Goal: Transaction & Acquisition: Purchase product/service

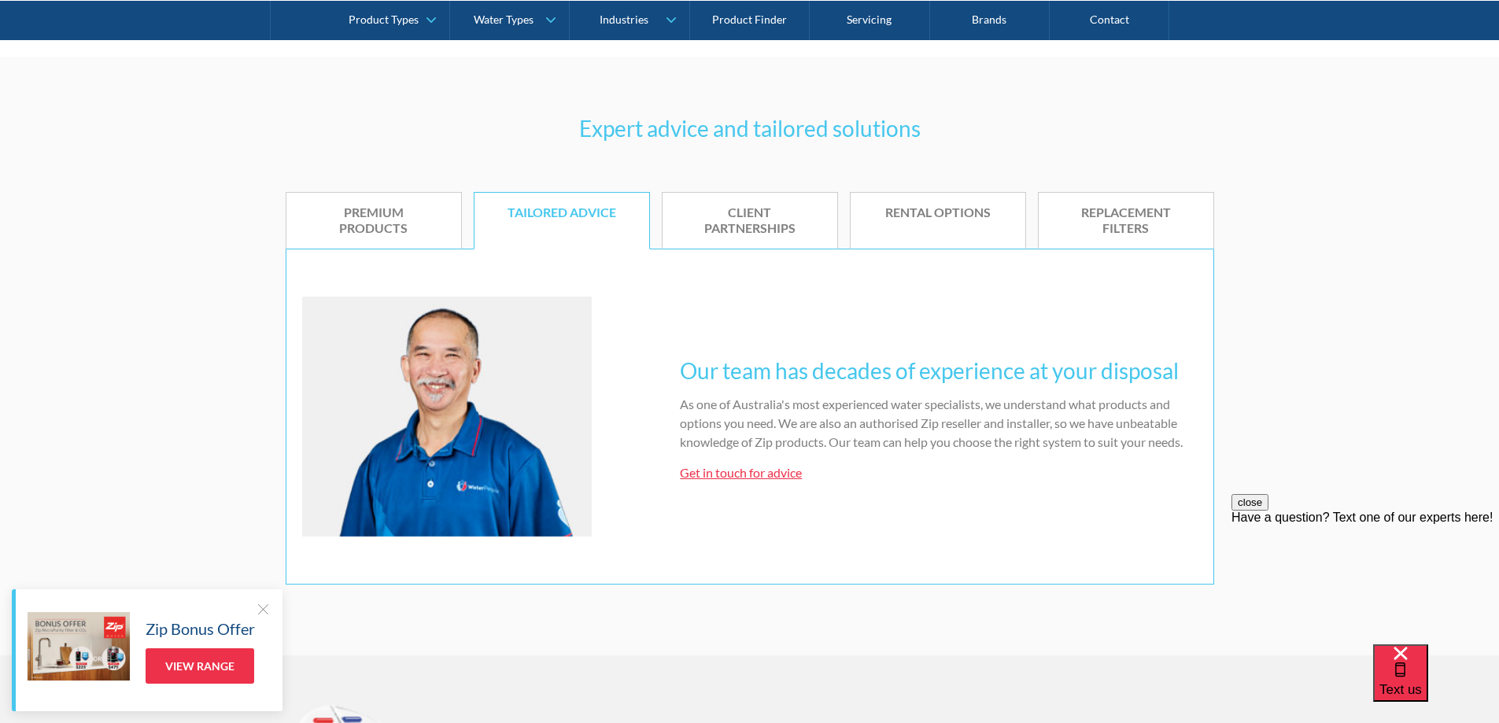
scroll to position [1102, 0]
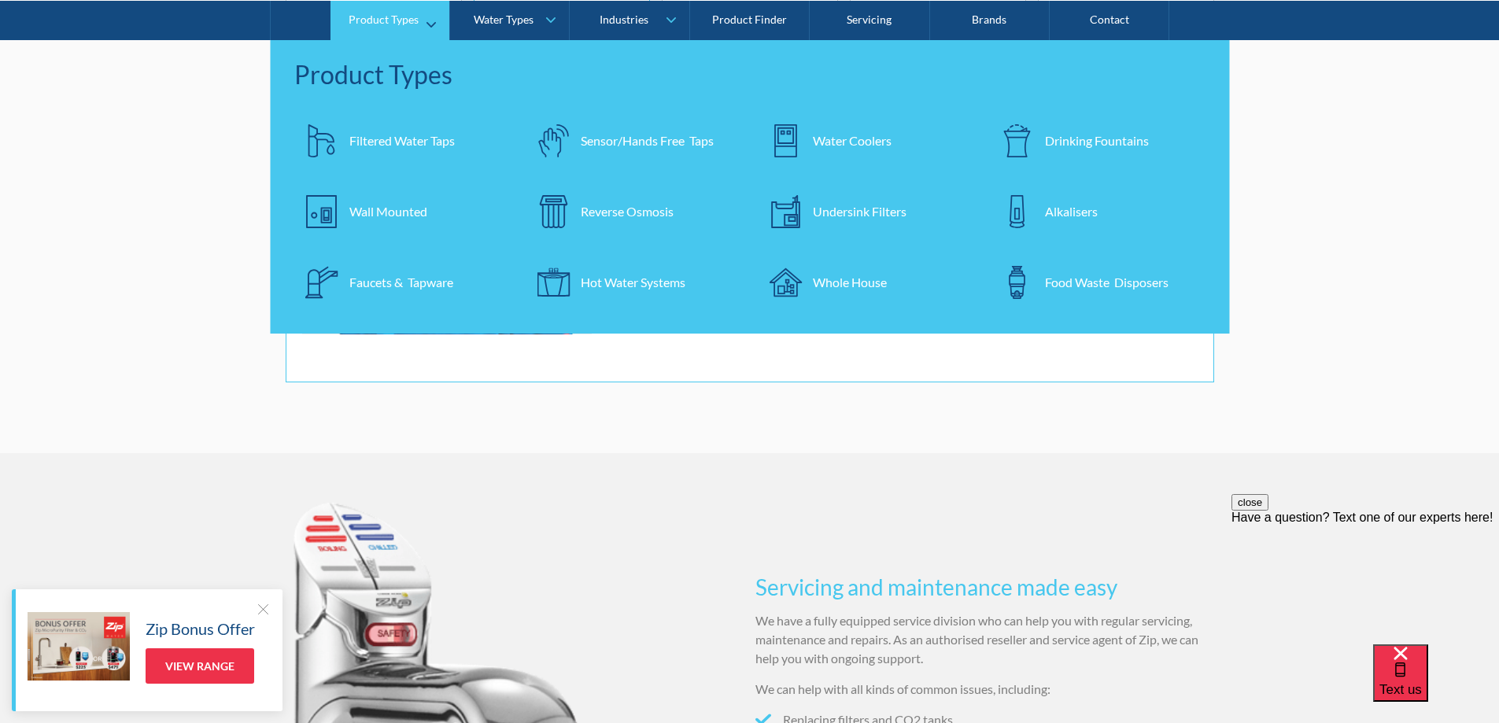
click at [420, 141] on div "Filtered Water Taps" at bounding box center [401, 140] width 105 height 19
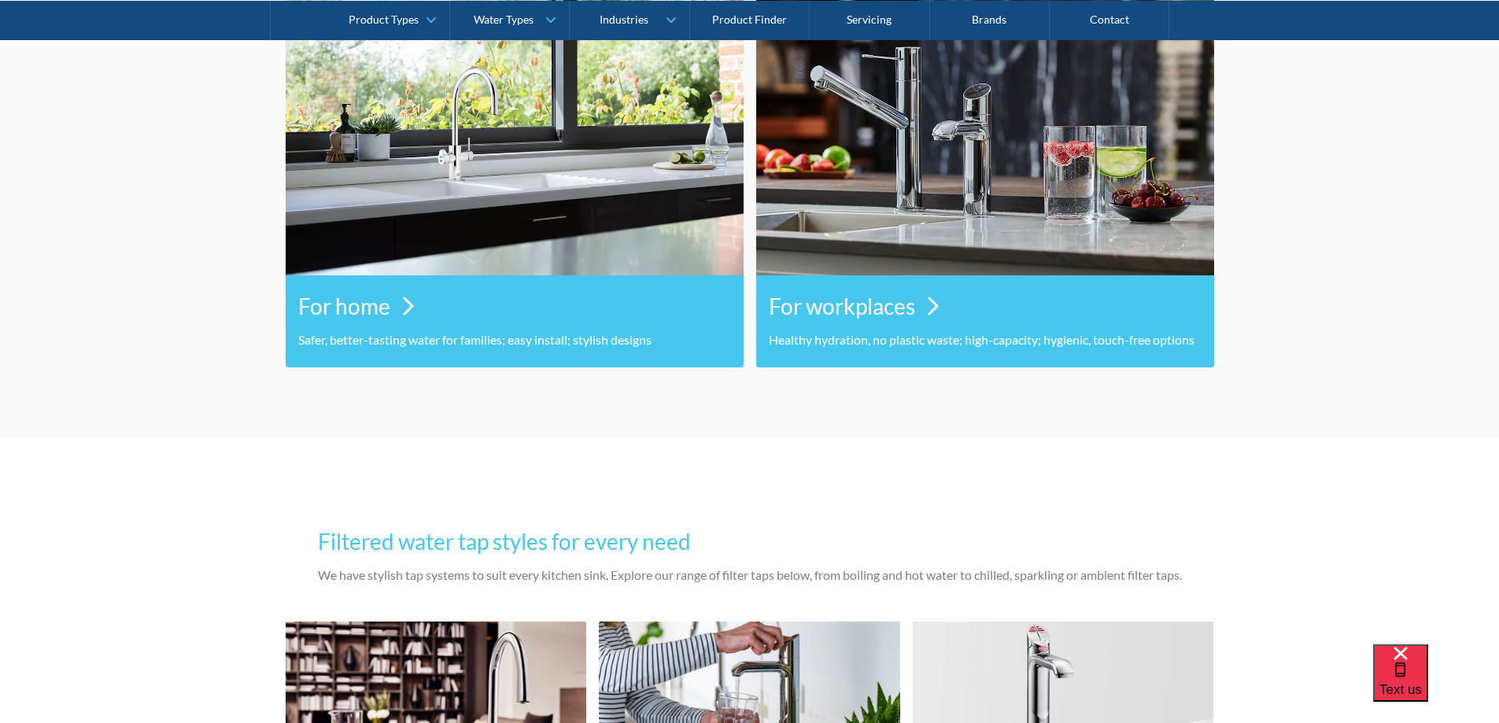
scroll to position [865, 0]
click at [406, 301] on img at bounding box center [408, 306] width 11 height 19
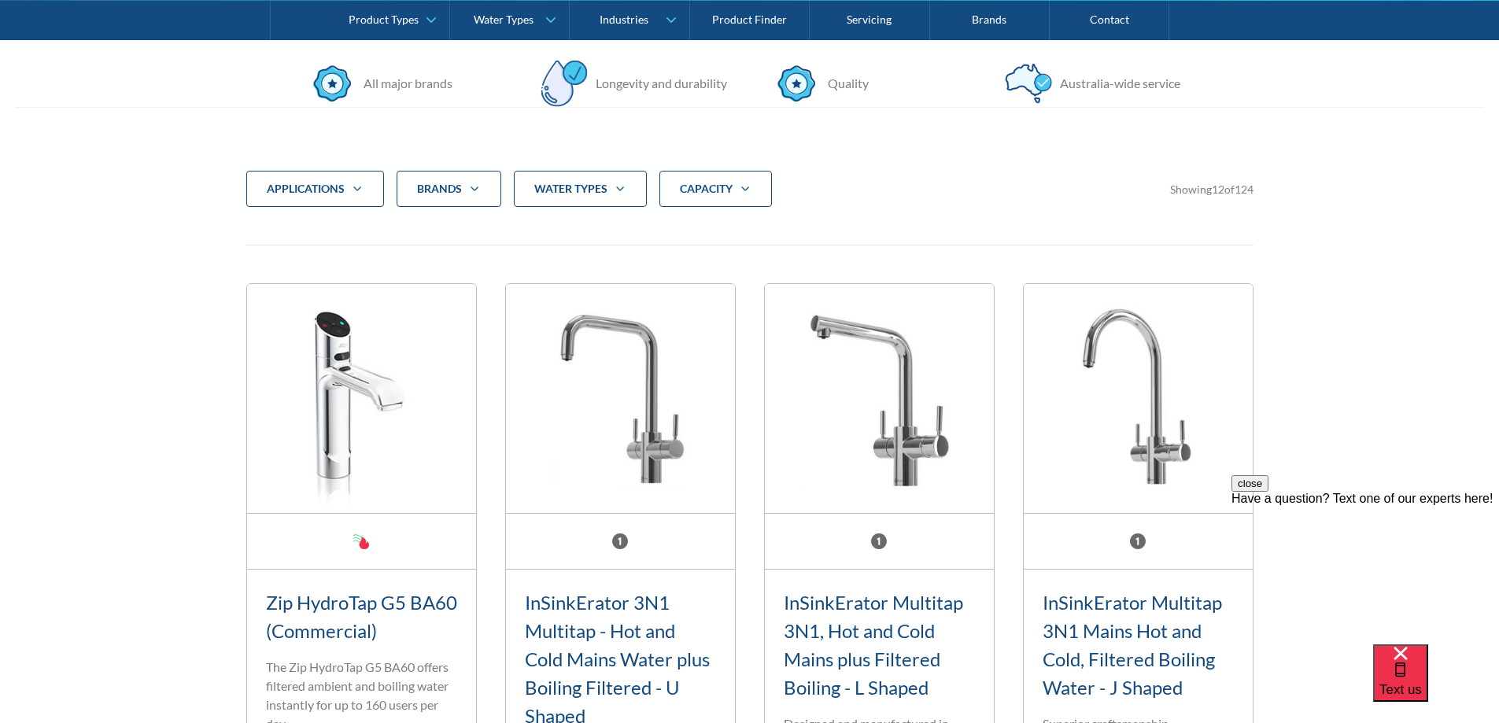
click at [623, 187] on icon "Filter 5" at bounding box center [620, 188] width 8 height 4
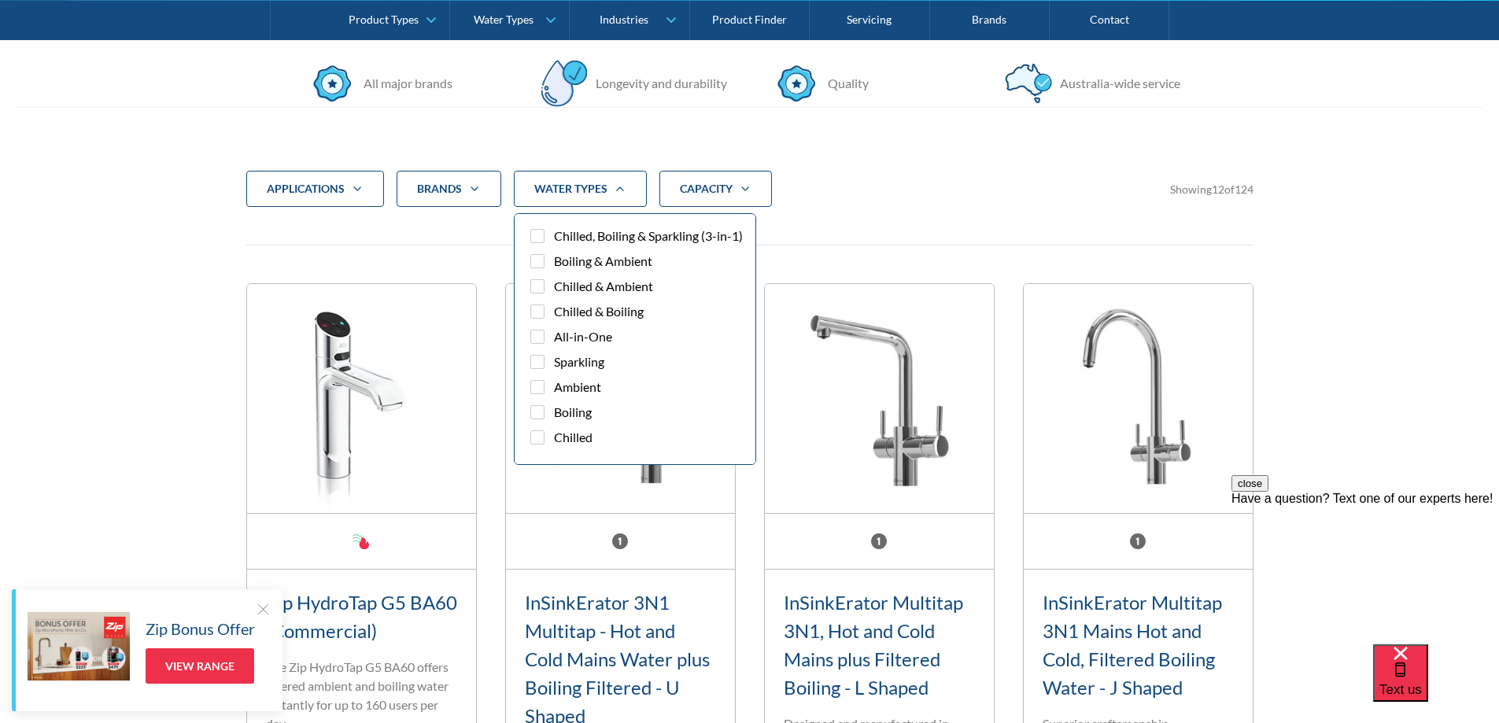
click at [537, 293] on div "Filter 5" at bounding box center [537, 286] width 14 height 14
click at [546, 287] on input "Chilled & Ambient" at bounding box center [551, 282] width 10 height 10
checkbox input "true"
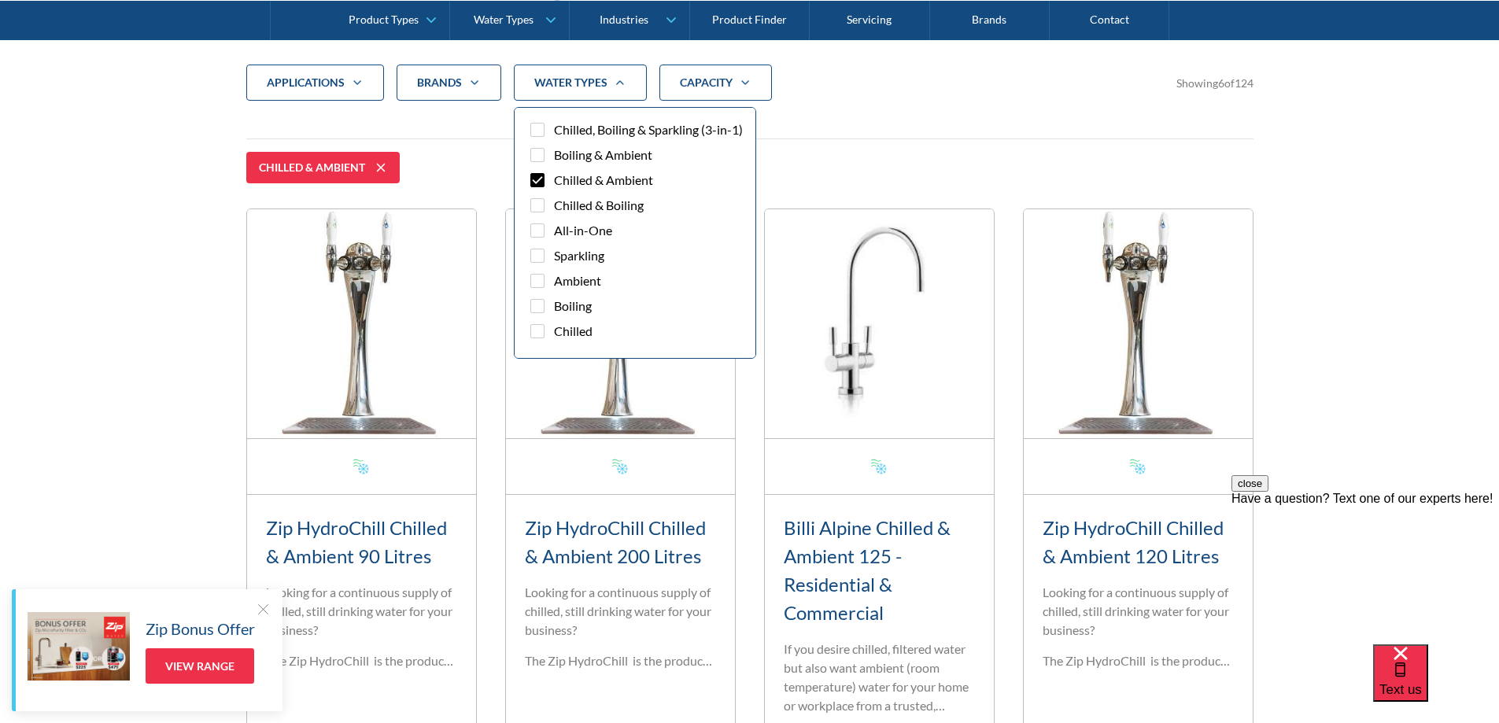
scroll to position [579, 0]
click at [124, 304] on div "applications Commercial Residential Clear Brands Zip Billi Rheem Aquakleen Boil…" at bounding box center [749, 736] width 1467 height 1471
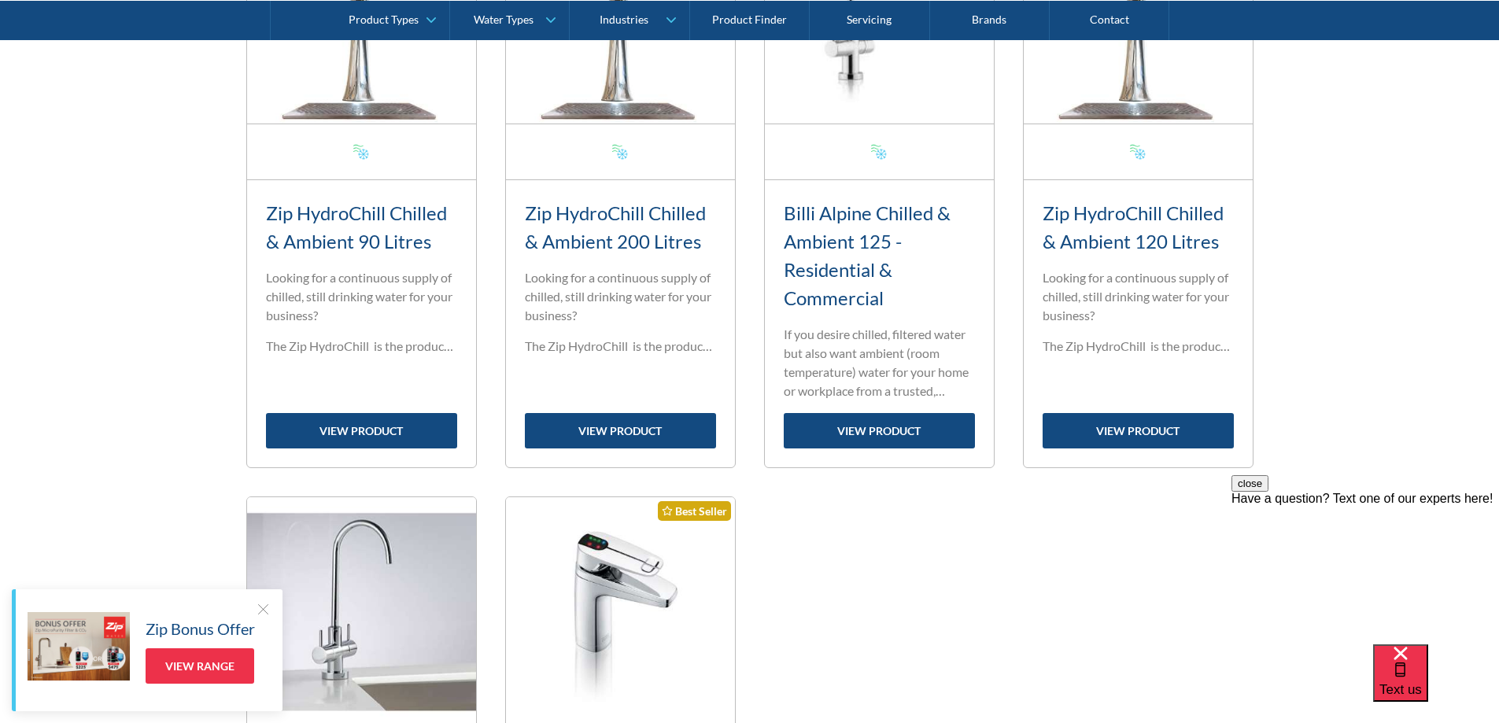
scroll to position [894, 0]
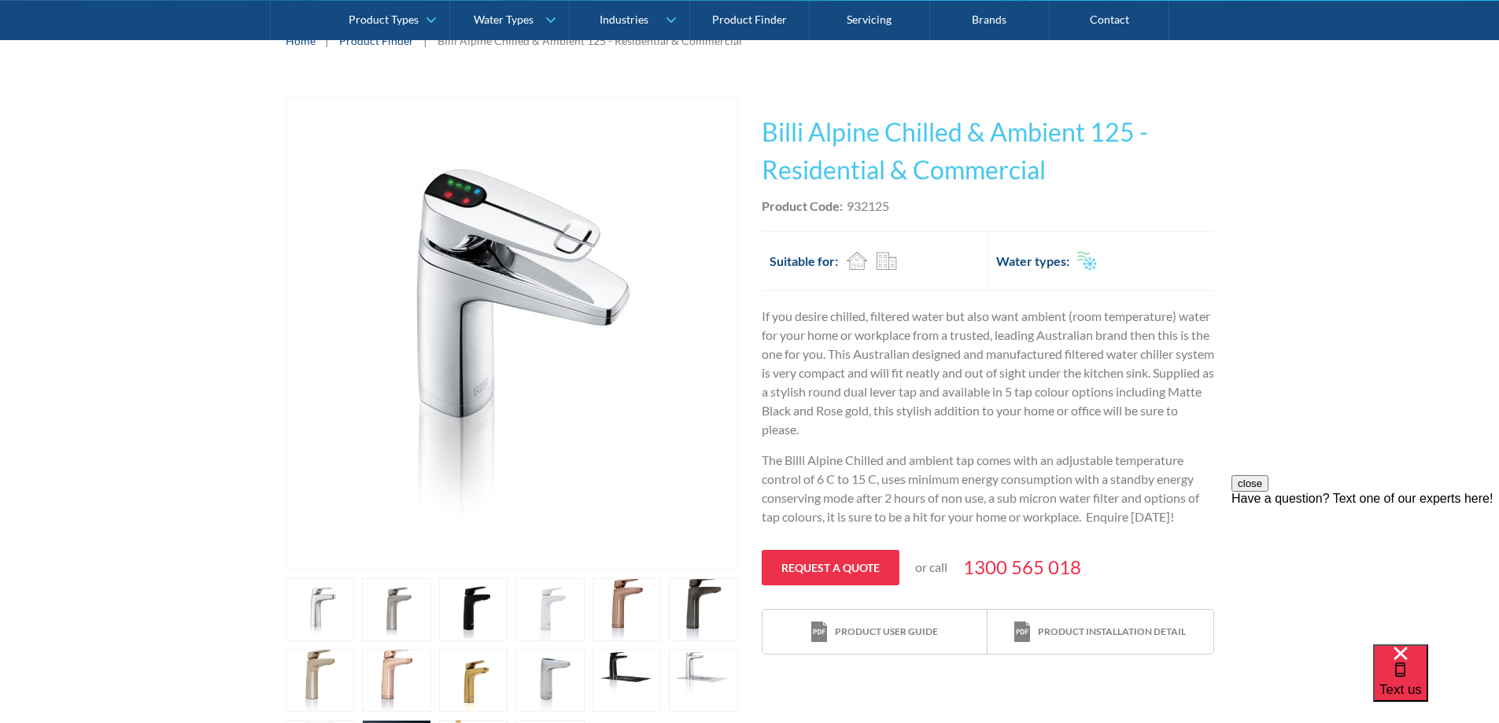
scroll to position [236, 0]
